Goal: Information Seeking & Learning: Learn about a topic

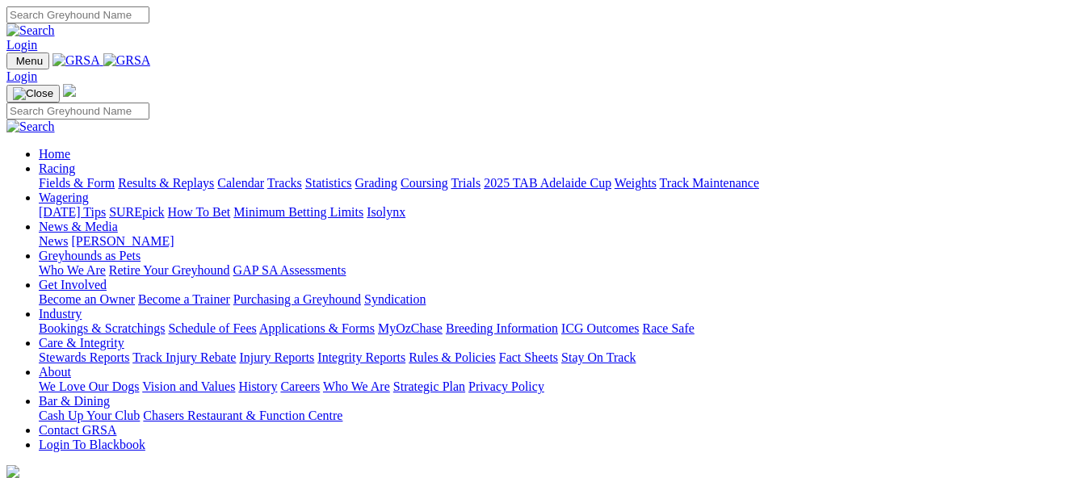
scroll to position [507, 0]
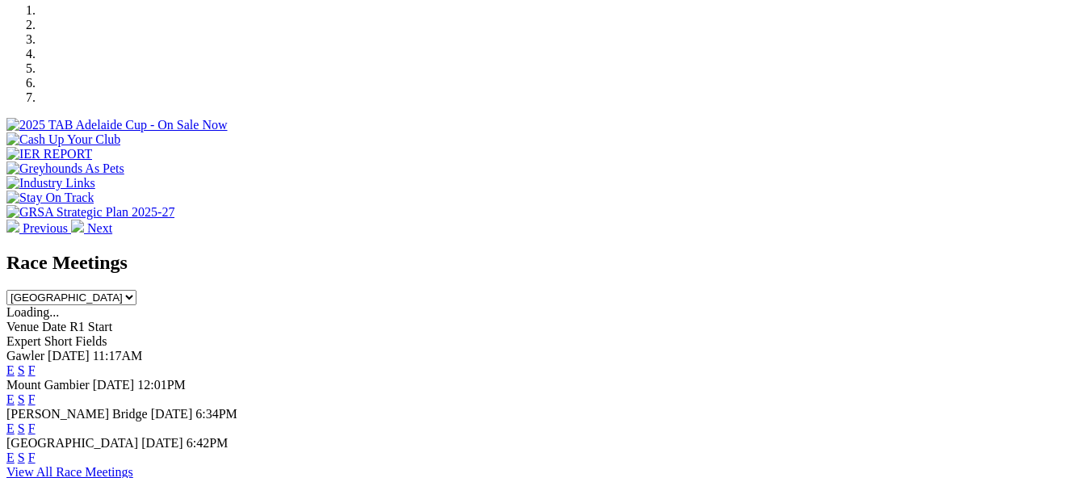
click at [36, 364] on link "F" at bounding box center [31, 371] width 7 height 14
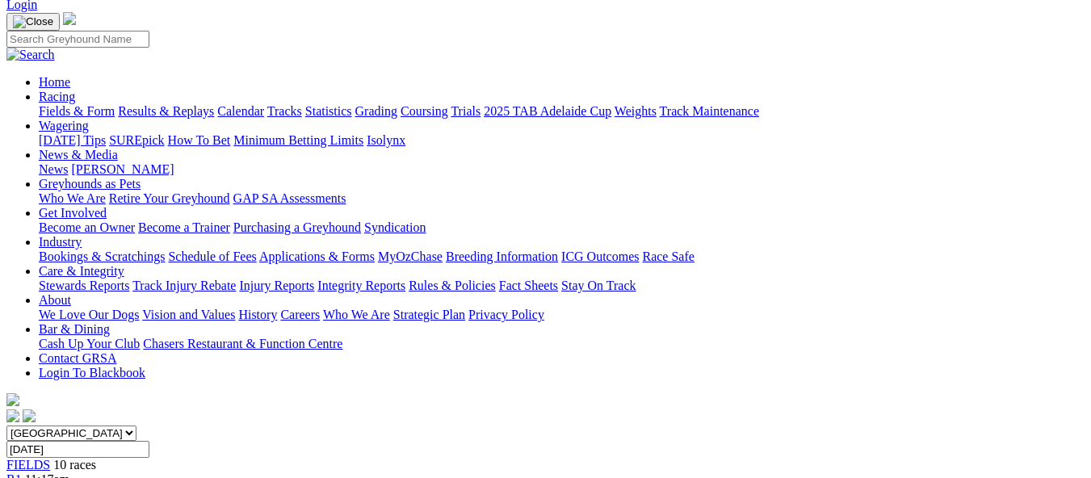
scroll to position [97, 0]
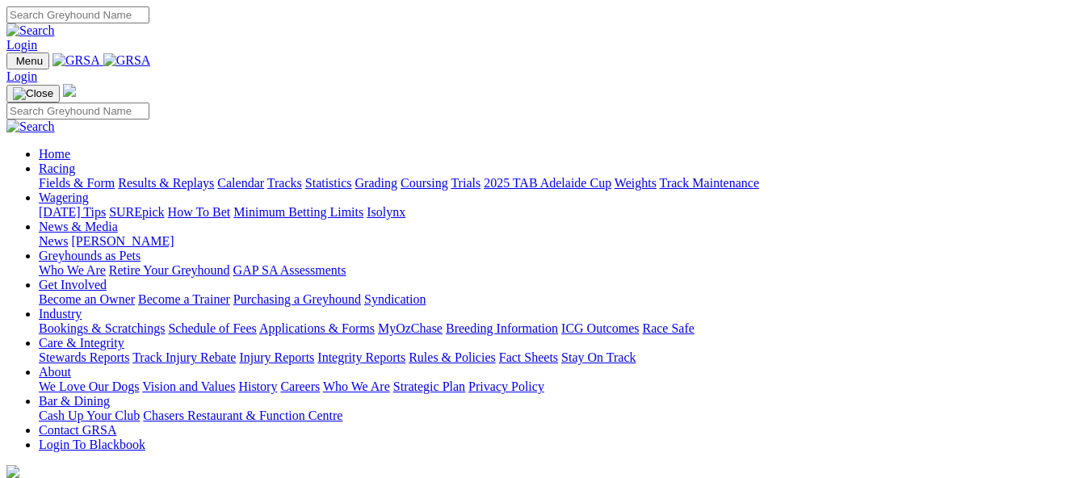
scroll to position [507, 0]
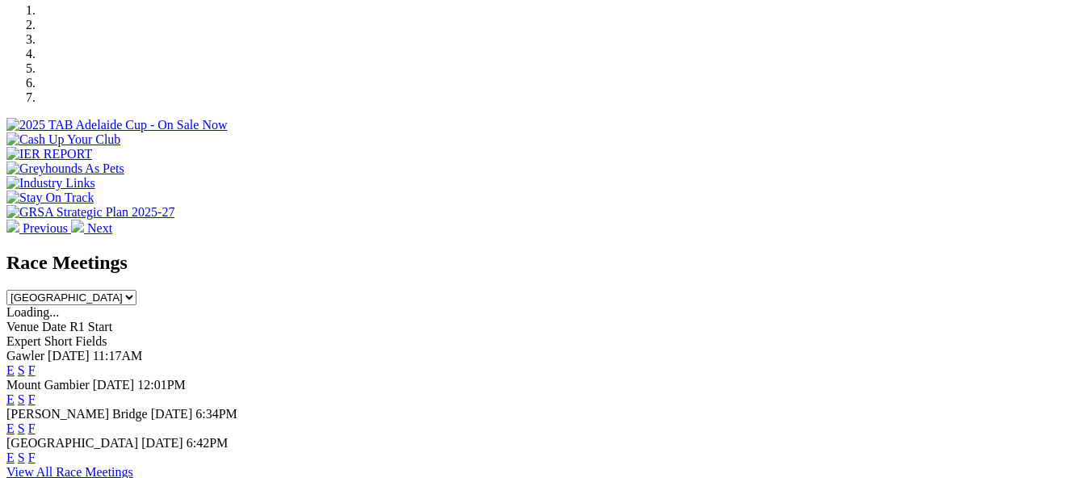
click at [36, 422] on link "F" at bounding box center [31, 429] width 7 height 14
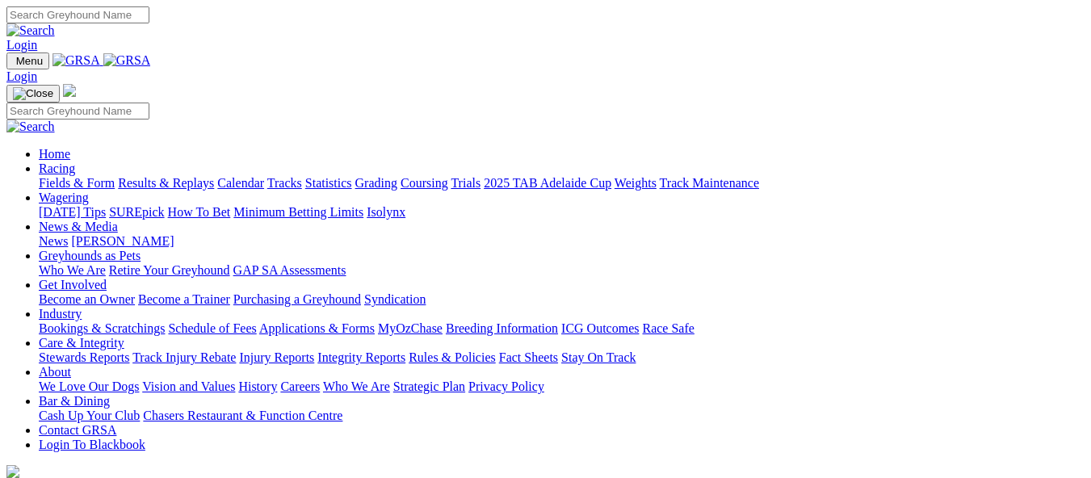
scroll to position [507, 0]
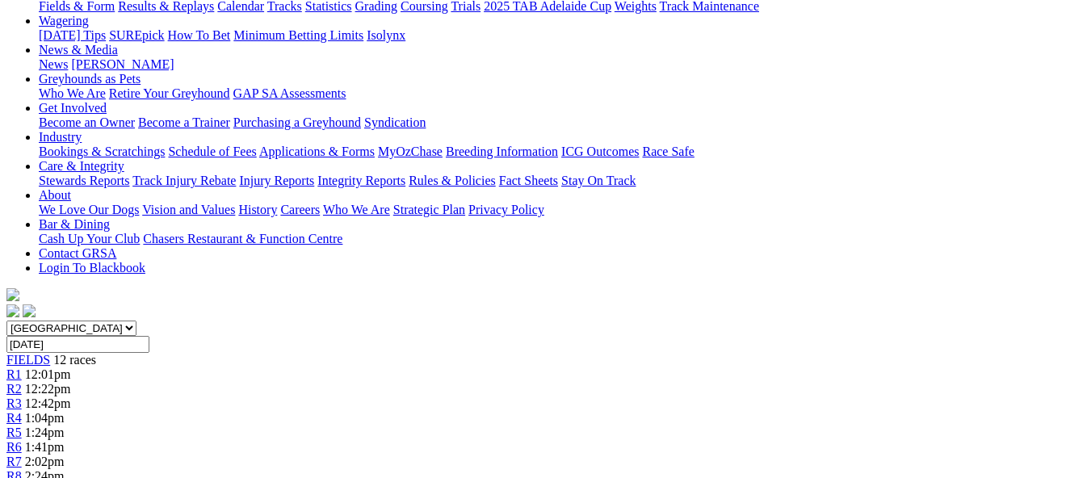
scroll to position [355, 0]
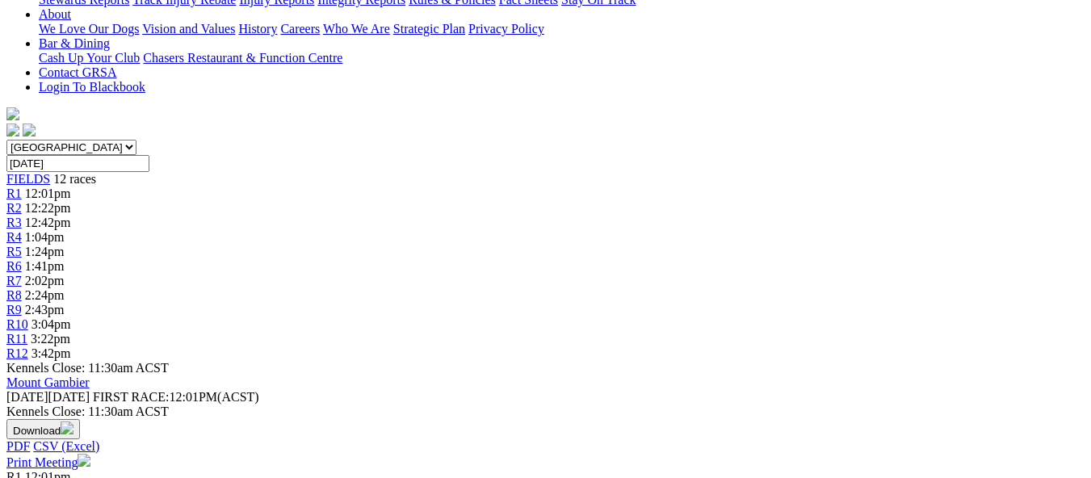
scroll to position [388, 0]
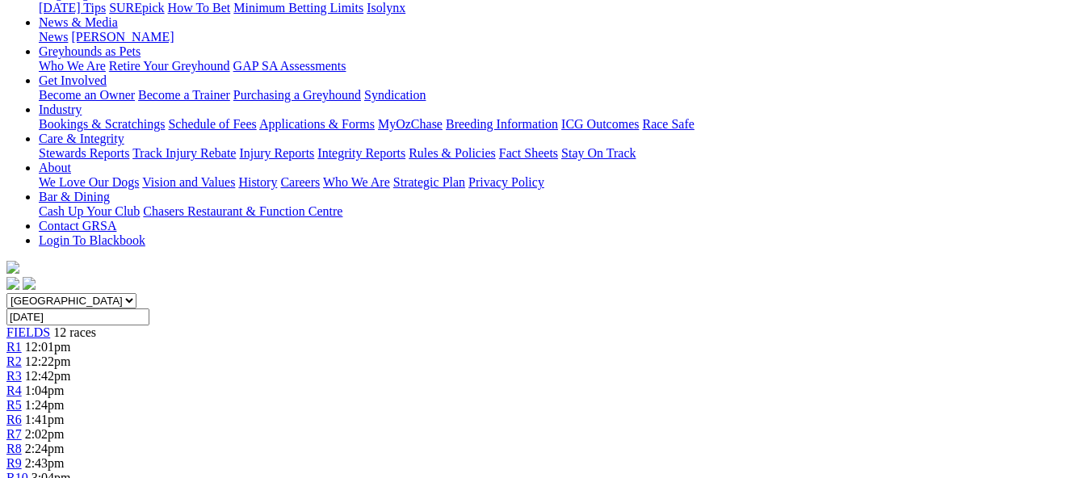
scroll to position [246, 0]
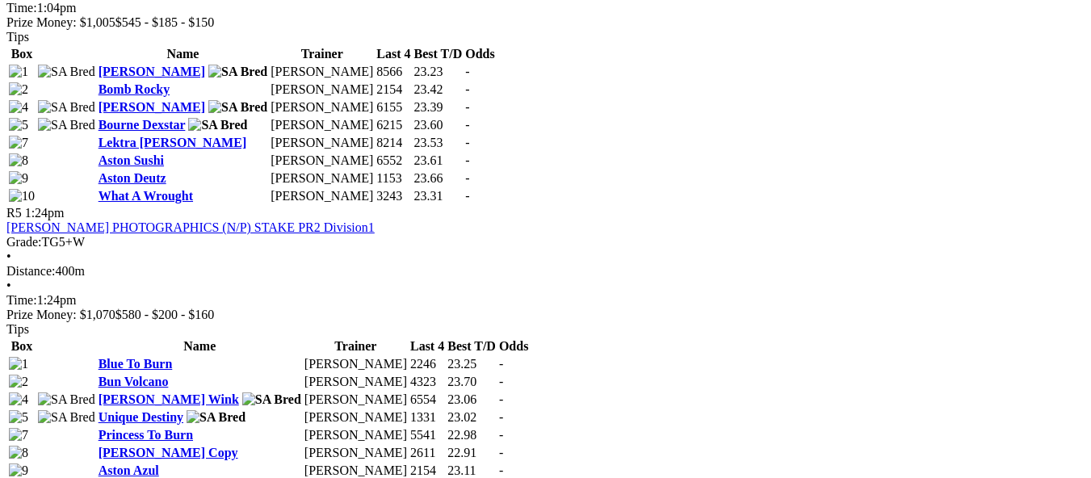
scroll to position [2004, 0]
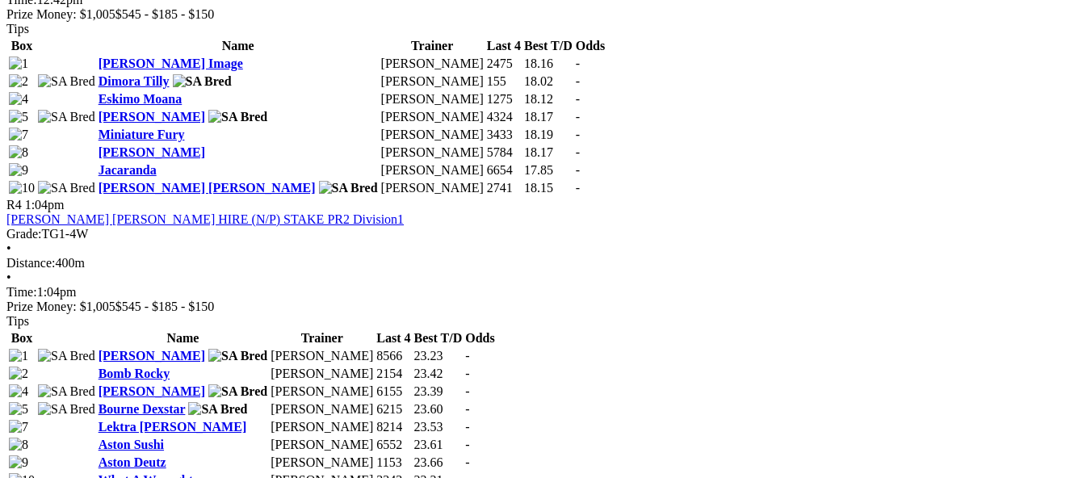
scroll to position [1530, 0]
